Goal: Go to known website: Access a specific website the user already knows

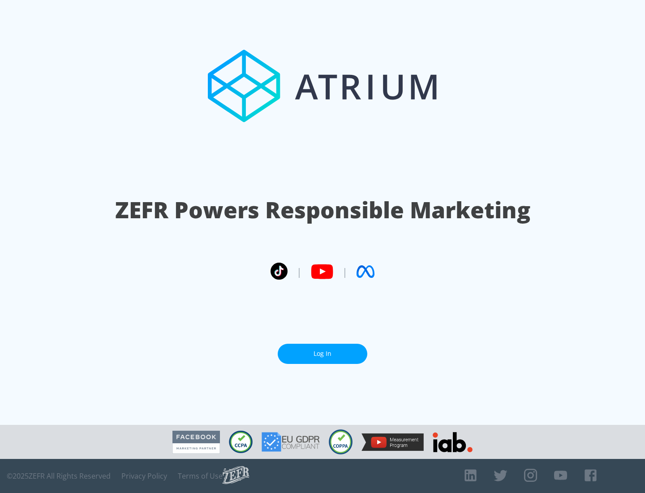
click at [322, 353] on link "Log In" at bounding box center [323, 353] width 90 height 20
